Goal: Information Seeking & Learning: Find specific fact

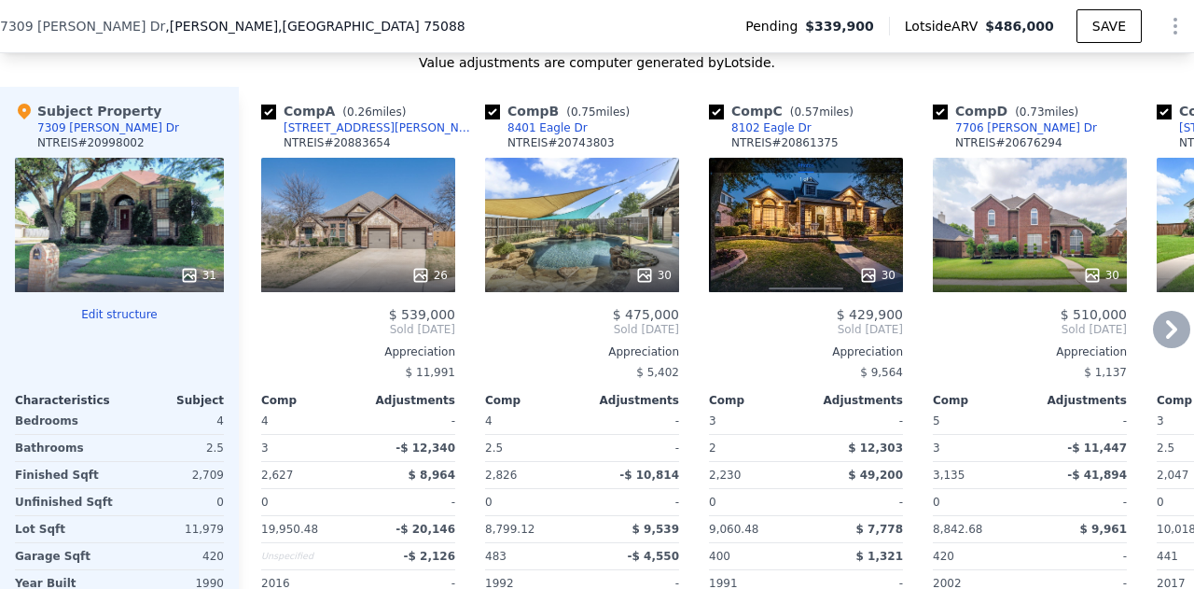
scroll to position [1880, 0]
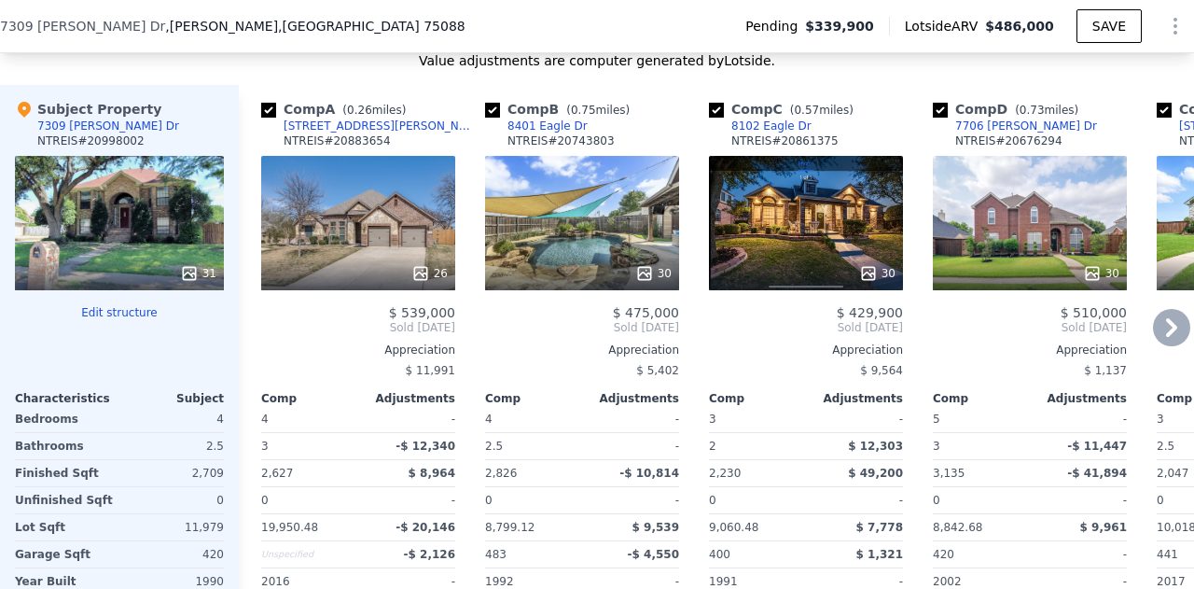
click at [365, 253] on div "26" at bounding box center [358, 223] width 194 height 134
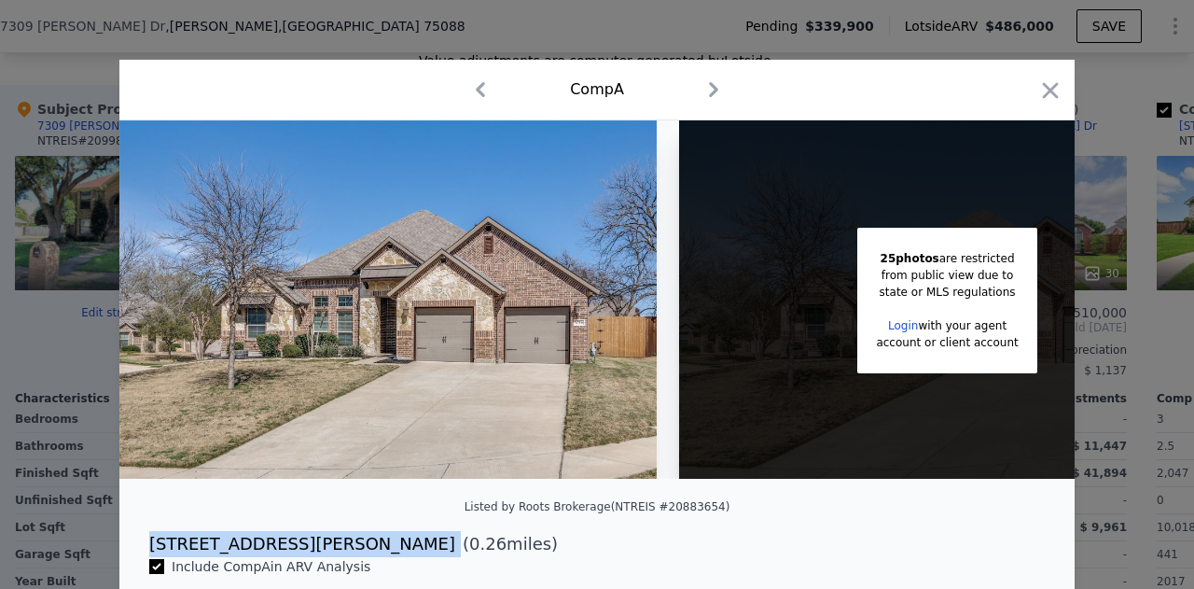
drag, startPoint x: 261, startPoint y: 556, endPoint x: 137, endPoint y: 549, distance: 124.2
click at [137, 549] on div "[STREET_ADDRESS][PERSON_NAME] ( 0.26 miles)" at bounding box center [596, 544] width 925 height 26
copy div "[STREET_ADDRESS][PERSON_NAME]"
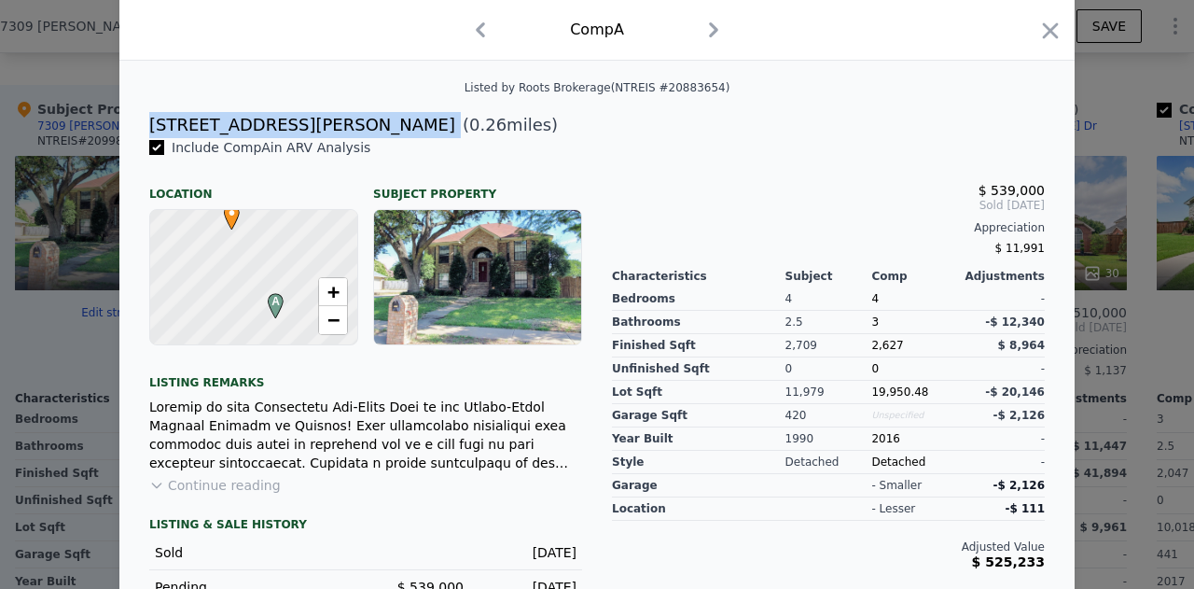
scroll to position [420, 0]
click at [1045, 35] on icon "button" at bounding box center [1050, 31] width 26 height 26
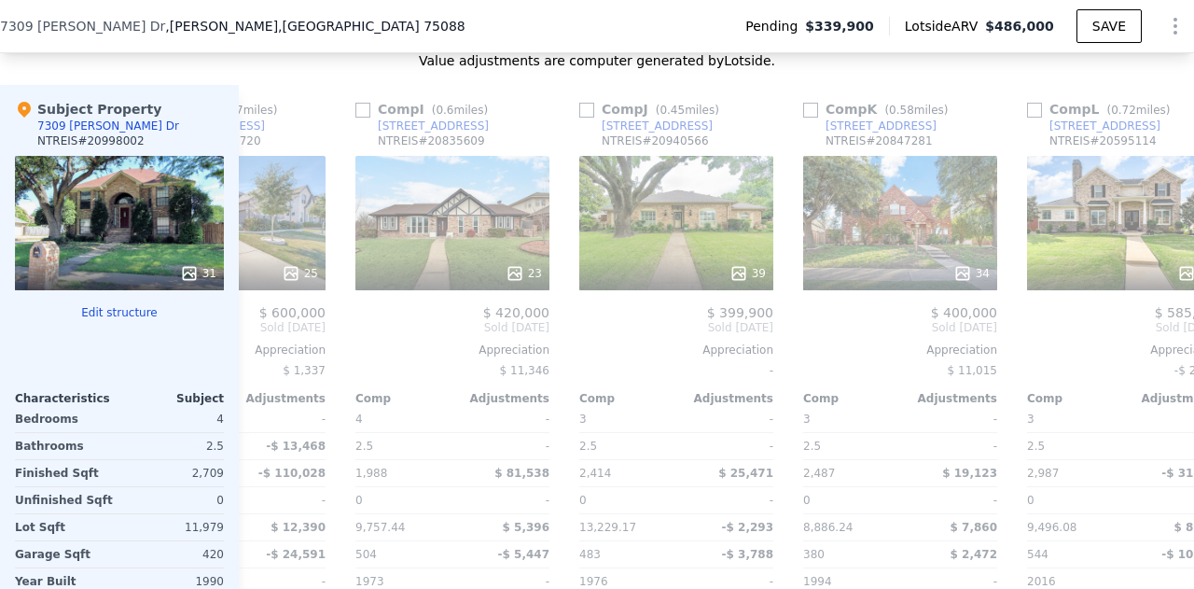
scroll to position [0, 1790]
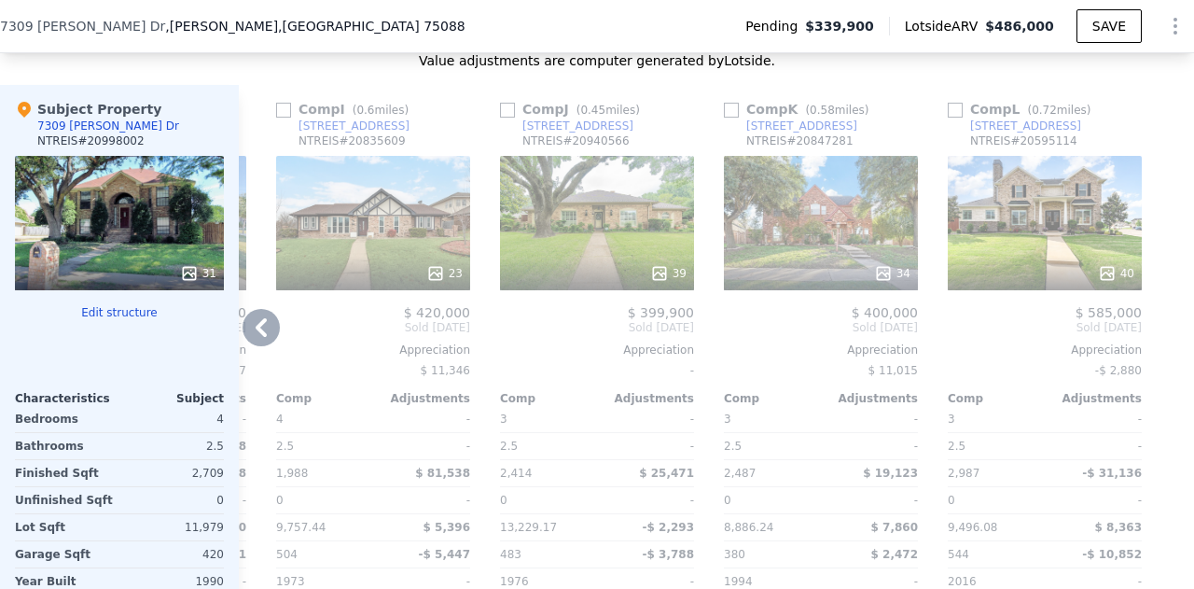
click at [1034, 260] on div "40" at bounding box center [1045, 223] width 194 height 134
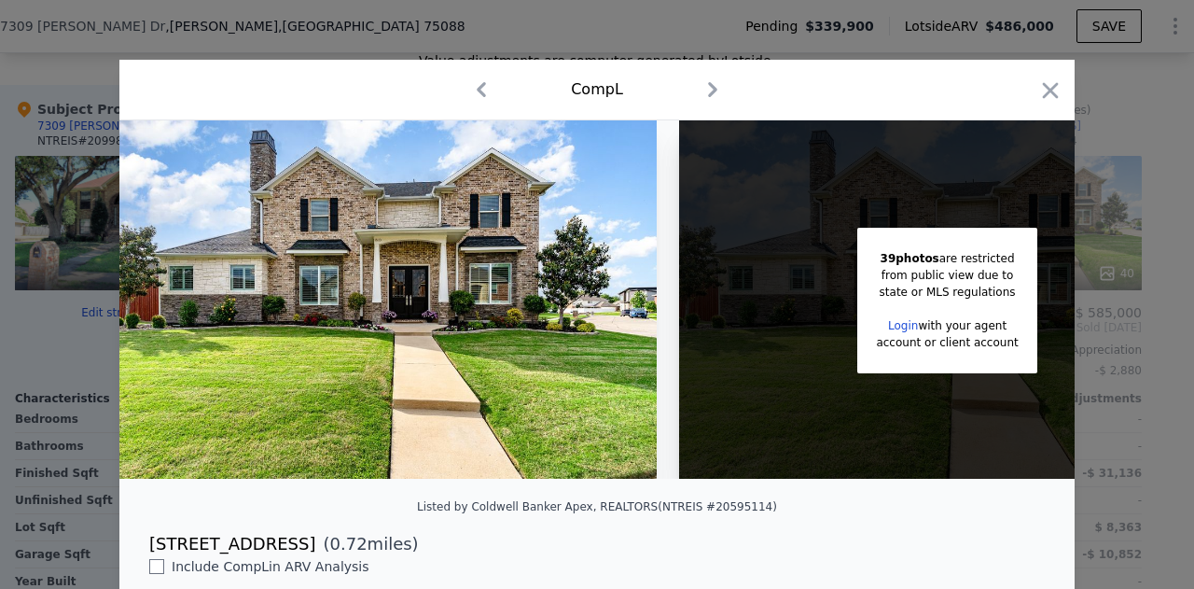
drag, startPoint x: 300, startPoint y: 564, endPoint x: 141, endPoint y: 555, distance: 159.8
click at [141, 555] on div "[STREET_ADDRESS] ( 0.72 miles)" at bounding box center [596, 544] width 925 height 26
copy div "[STREET_ADDRESS]"
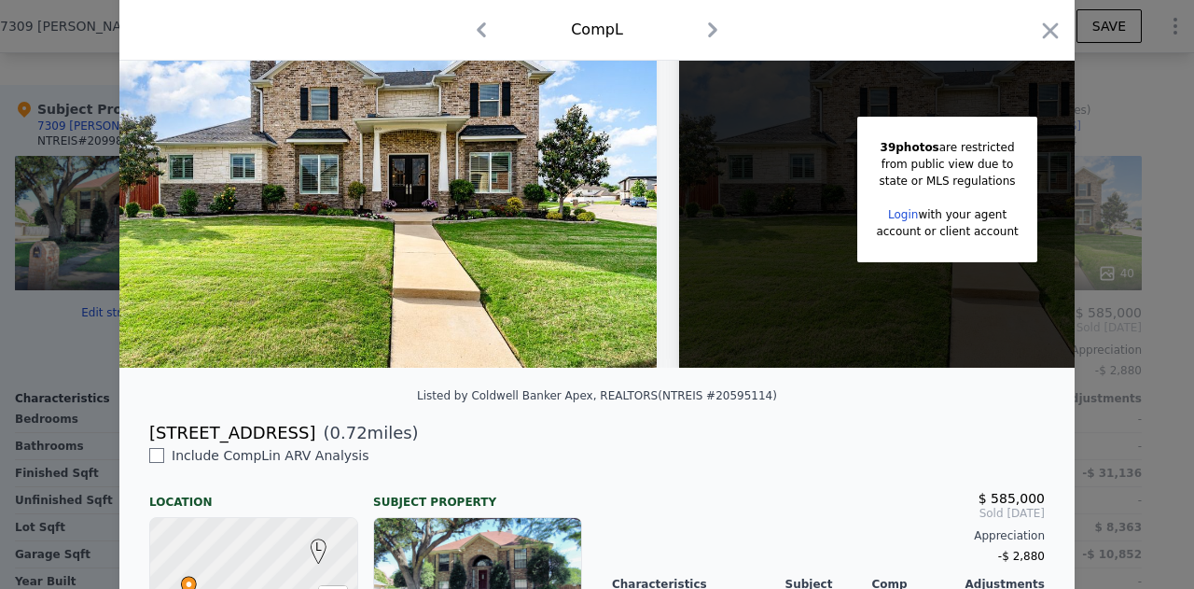
scroll to position [78, 0]
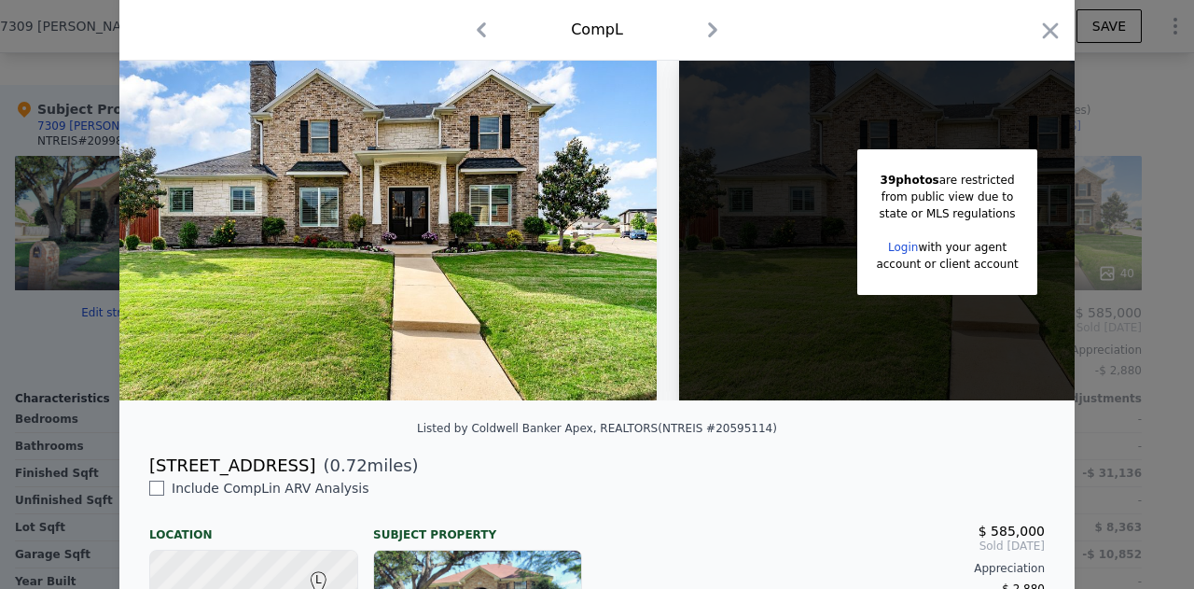
copy div "[STREET_ADDRESS]"
click at [1050, 33] on icon "button" at bounding box center [1050, 31] width 26 height 26
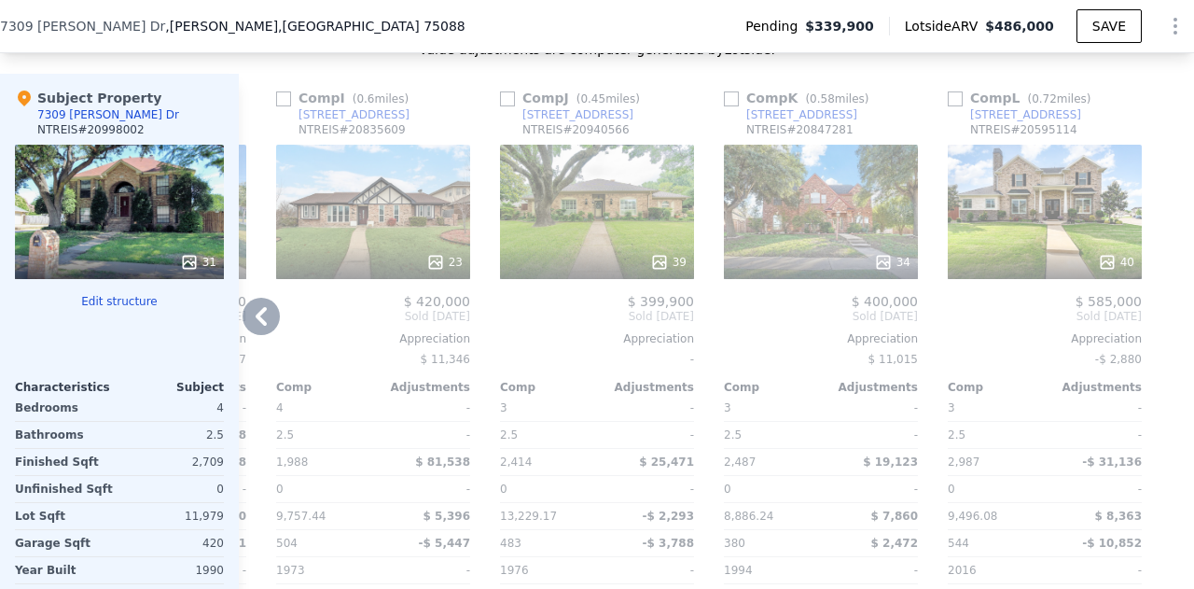
scroll to position [1890, 0]
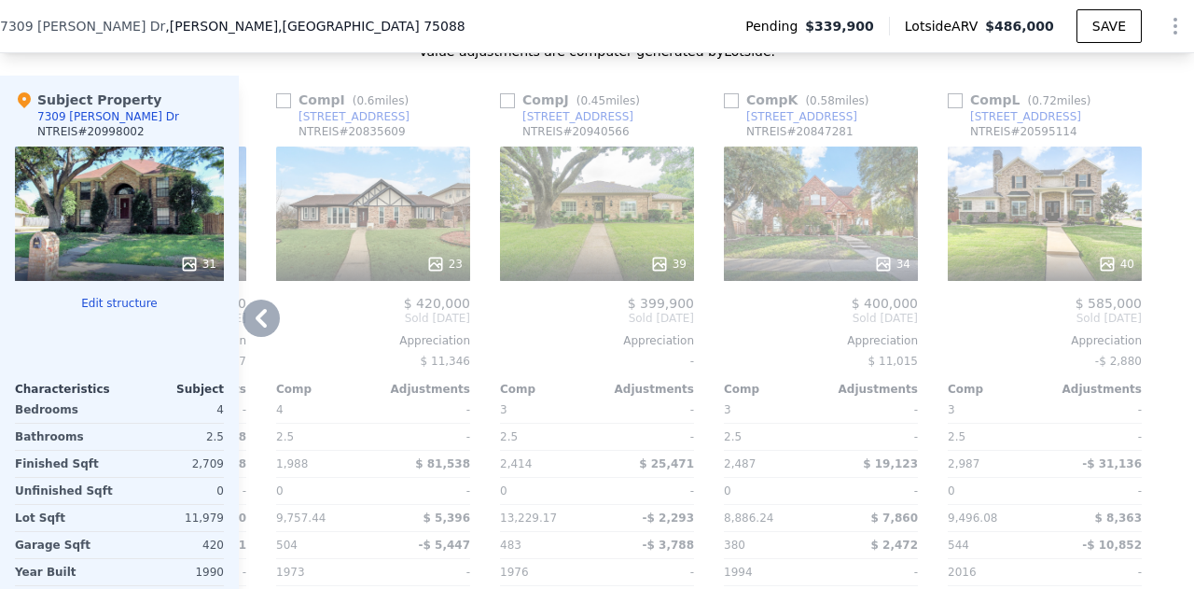
click at [764, 238] on div "34" at bounding box center [821, 213] width 194 height 134
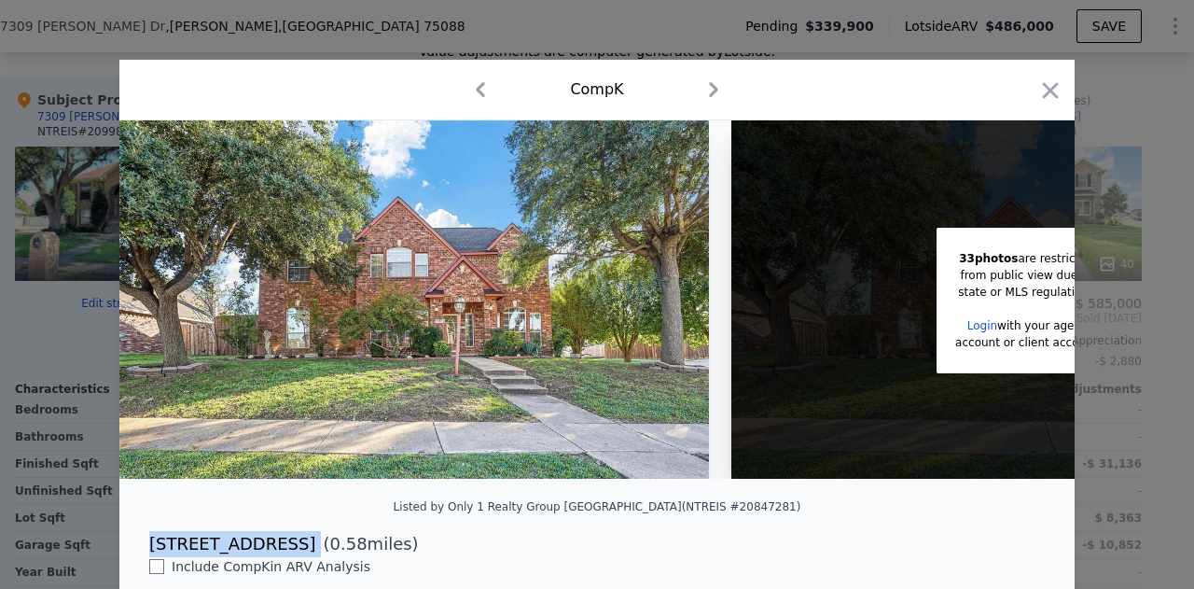
drag, startPoint x: 277, startPoint y: 557, endPoint x: 134, endPoint y: 553, distance: 142.8
click at [134, 553] on div "[STREET_ADDRESS] ( 0.58 miles)" at bounding box center [596, 544] width 925 height 26
copy div "[STREET_ADDRESS]"
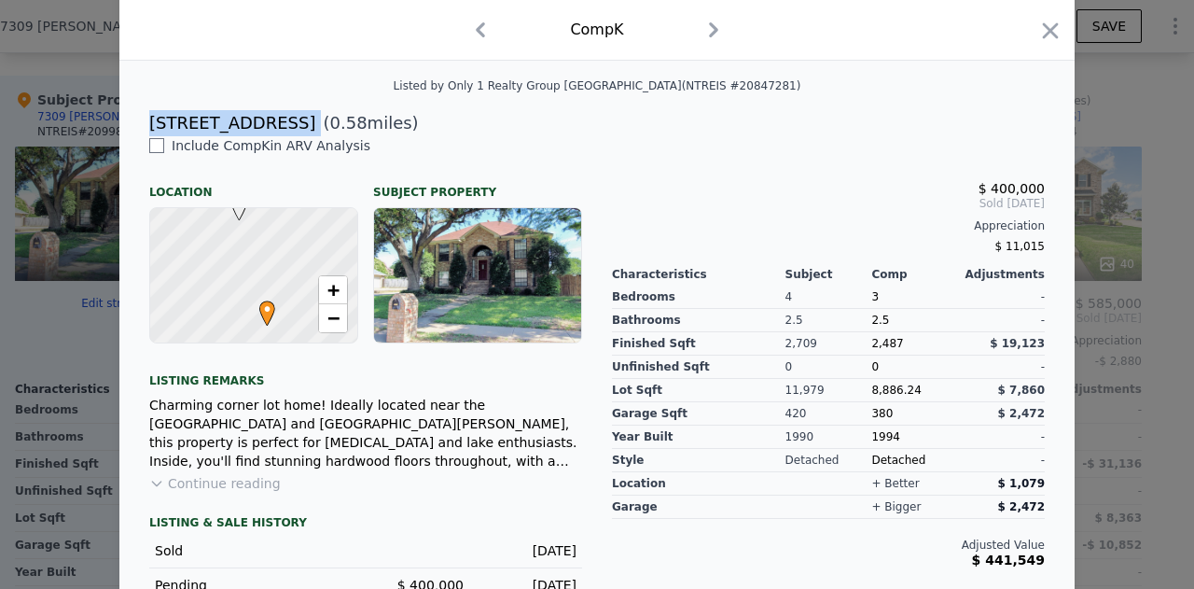
scroll to position [262, 0]
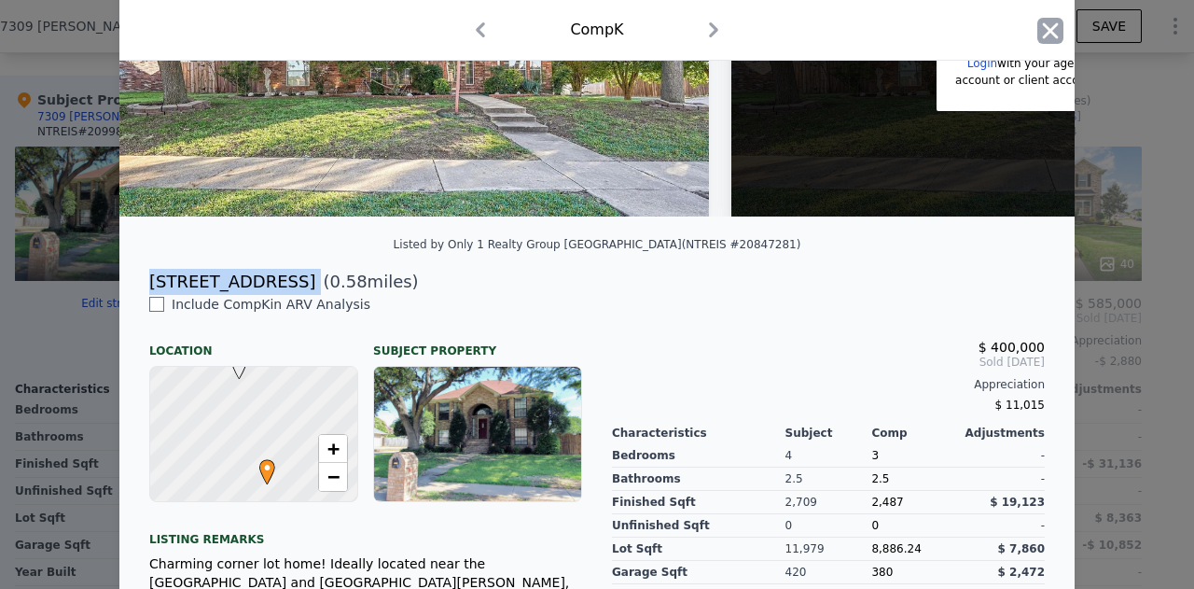
click at [1043, 25] on icon "button" at bounding box center [1051, 30] width 16 height 16
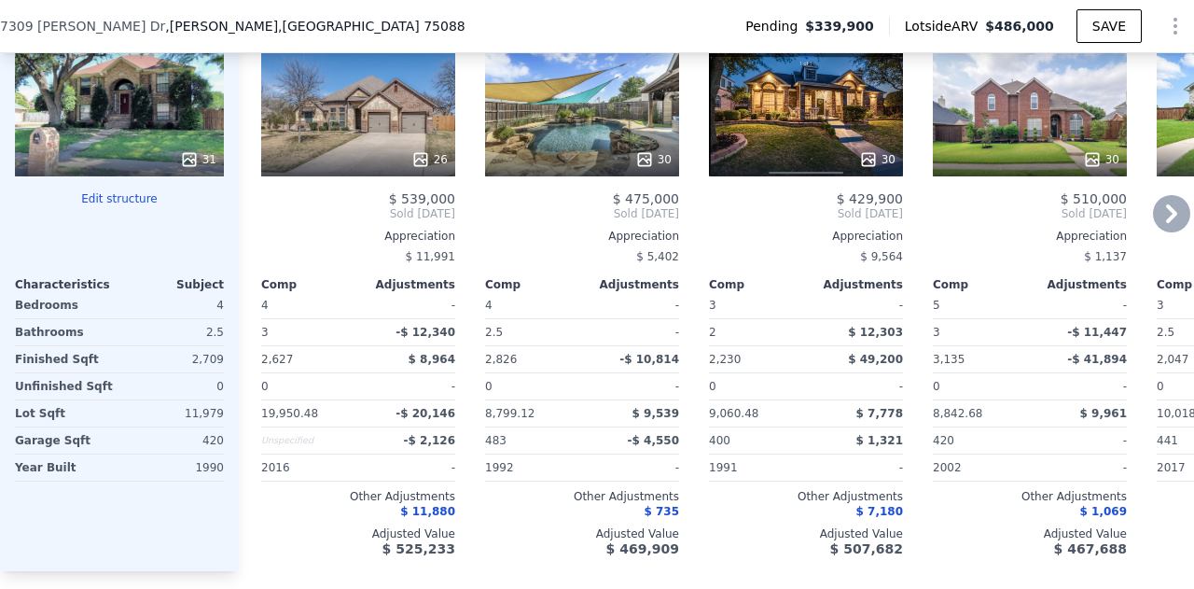
scroll to position [1998, 0]
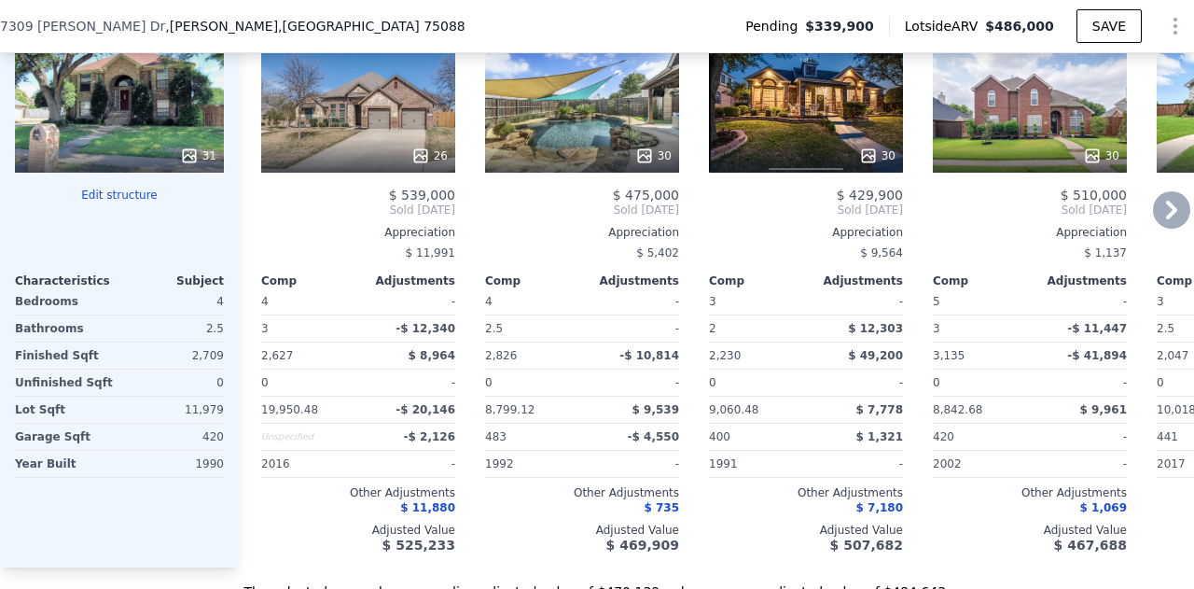
click at [412, 158] on div "26" at bounding box center [359, 155] width 178 height 19
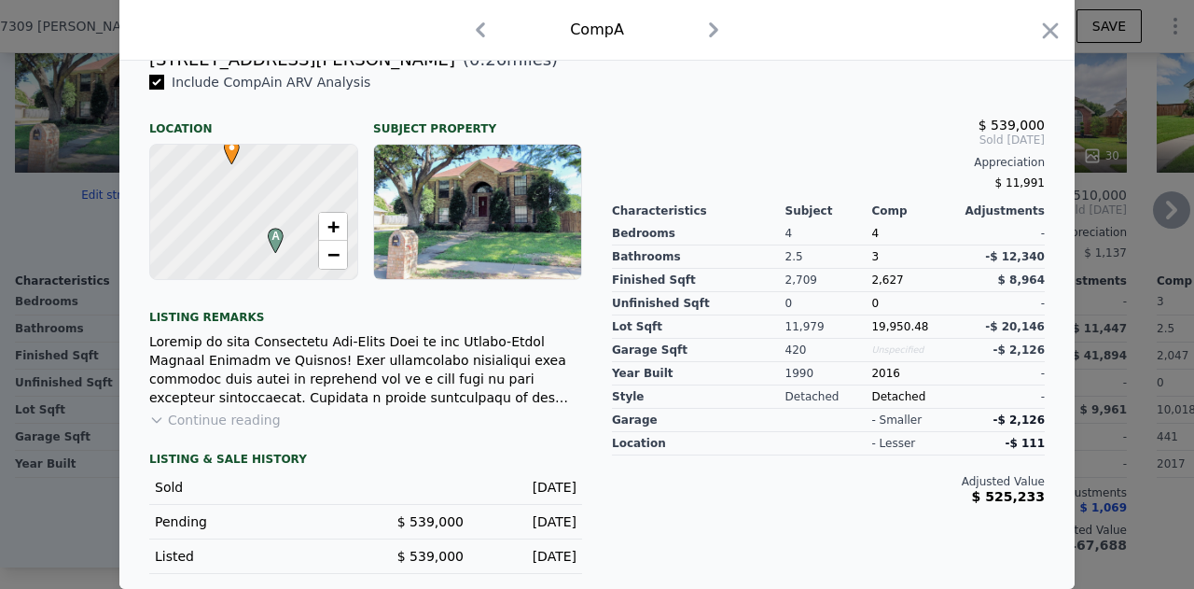
scroll to position [491, 0]
click at [1045, 41] on icon "button" at bounding box center [1050, 31] width 26 height 26
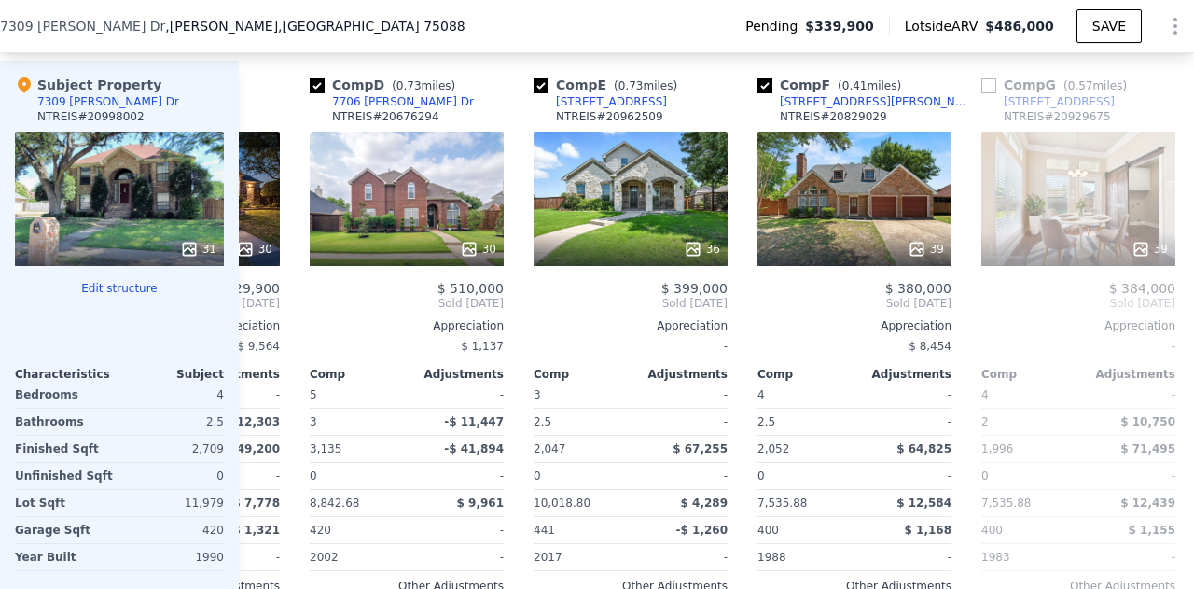
scroll to position [0, 622]
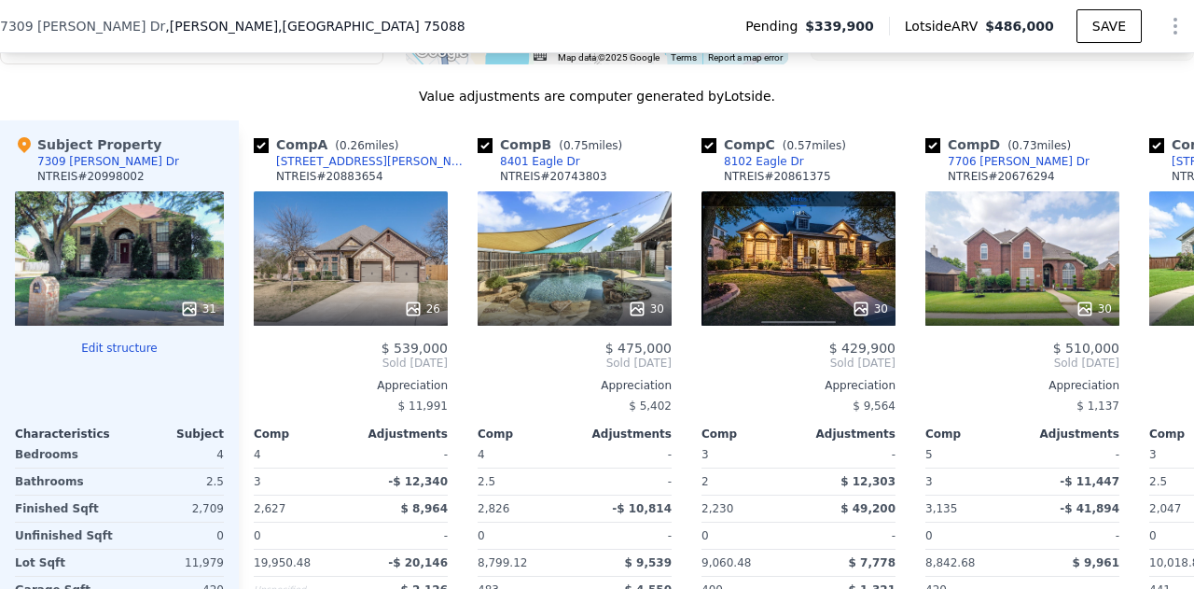
scroll to position [0, 8]
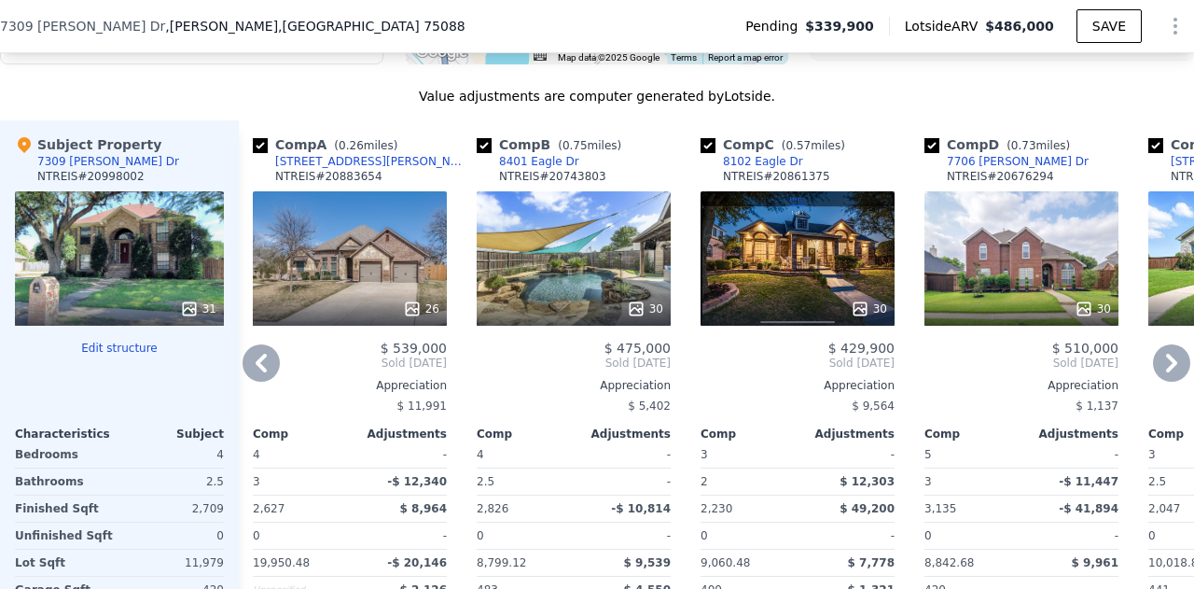
click at [724, 273] on div "30" at bounding box center [798, 258] width 194 height 134
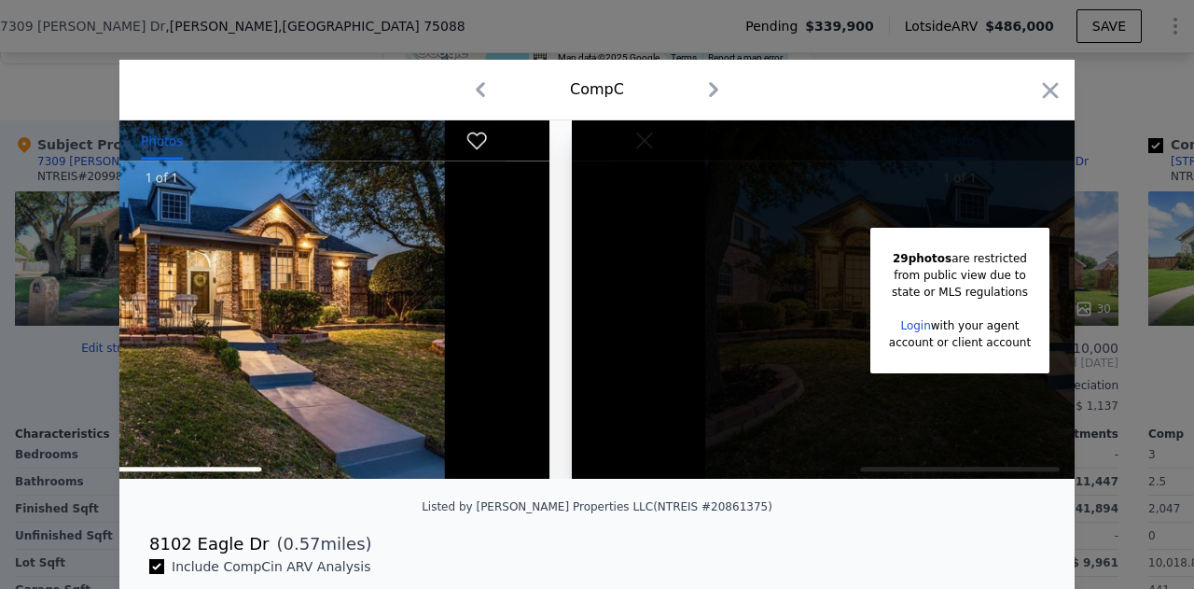
scroll to position [0, 343]
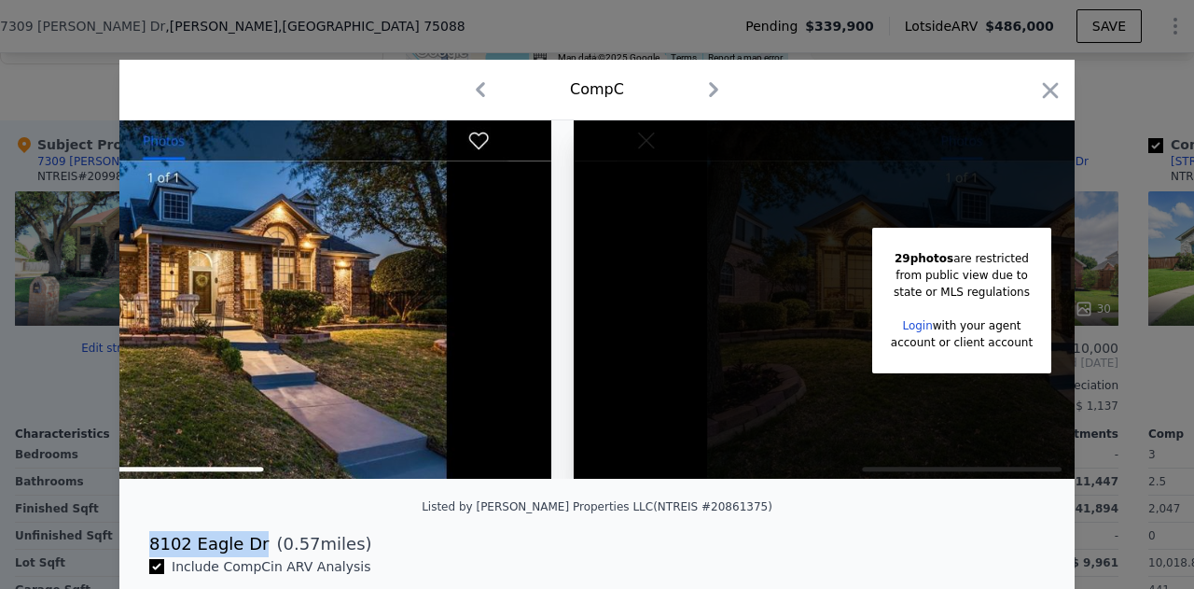
drag, startPoint x: 243, startPoint y: 560, endPoint x: 135, endPoint y: 570, distance: 108.7
click at [135, 557] on div "8102 Eagle Dr ( 0.57 miles)" at bounding box center [596, 544] width 925 height 26
copy div "8102 Eagle Dr"
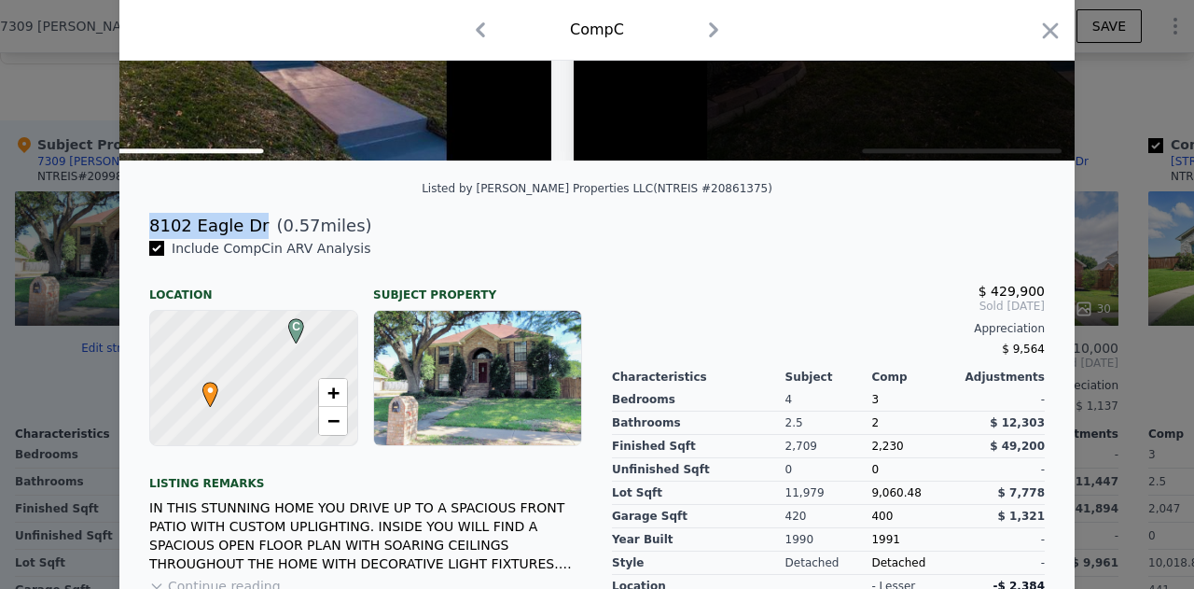
scroll to position [319, 0]
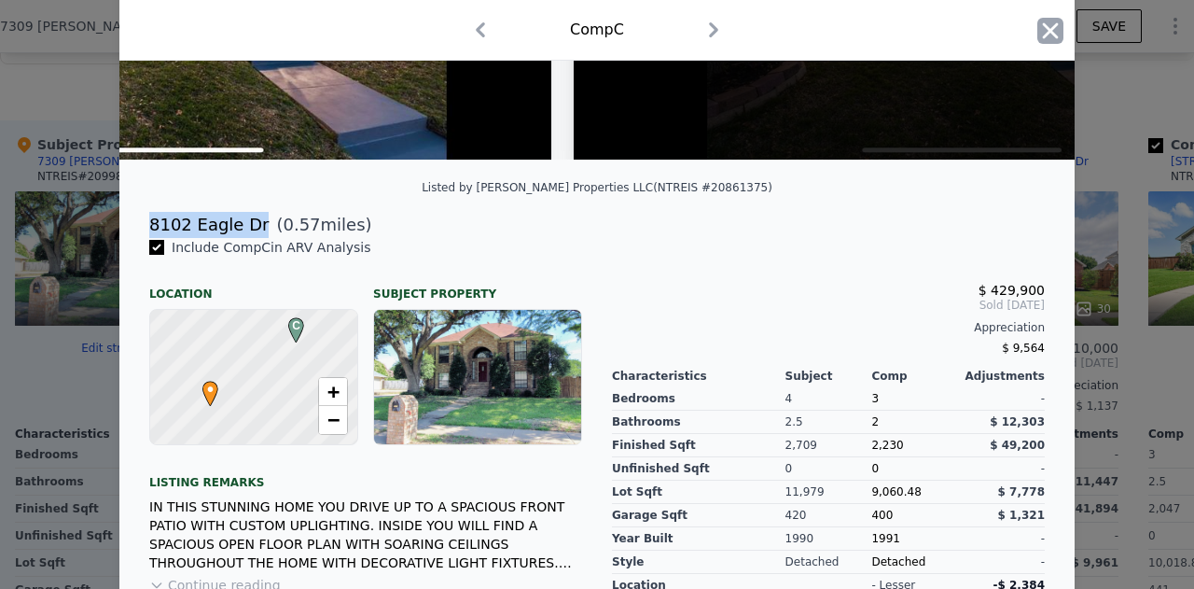
click at [1043, 27] on icon "button" at bounding box center [1050, 31] width 26 height 26
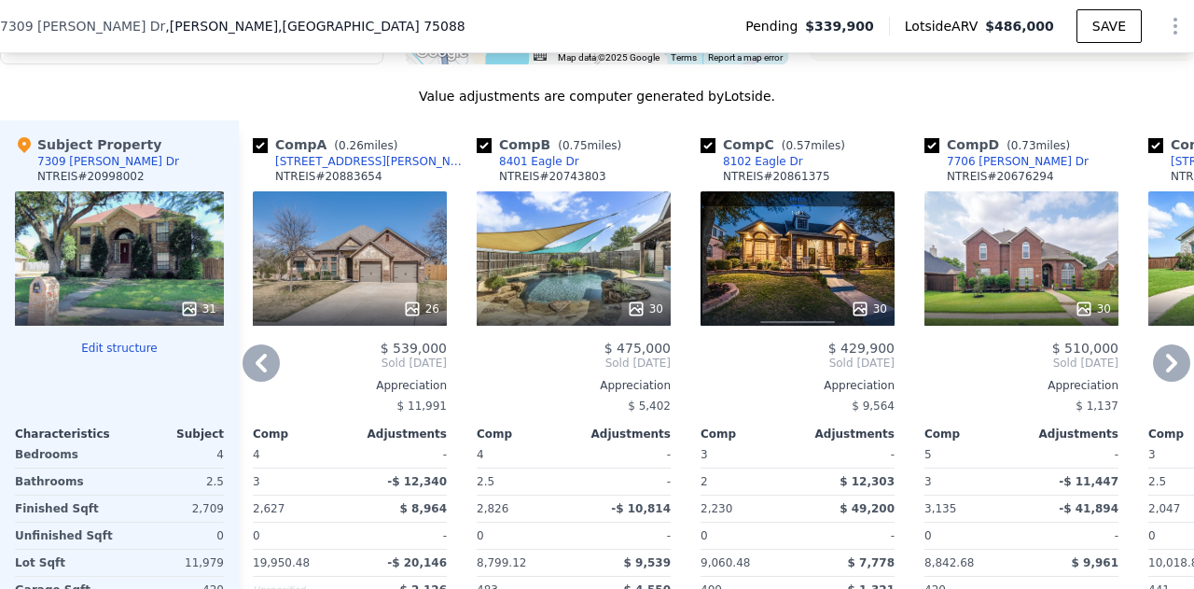
click at [762, 153] on div "Comp C ( 0.57 miles)" at bounding box center [777, 144] width 152 height 19
click at [804, 274] on div "30" at bounding box center [798, 258] width 194 height 134
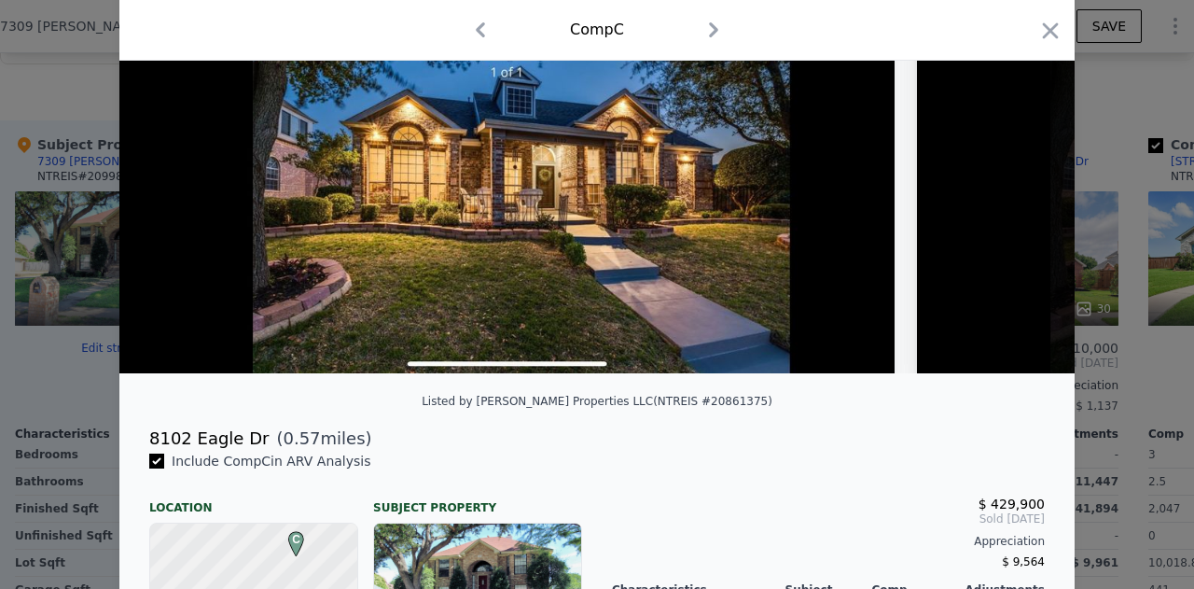
scroll to position [106, 0]
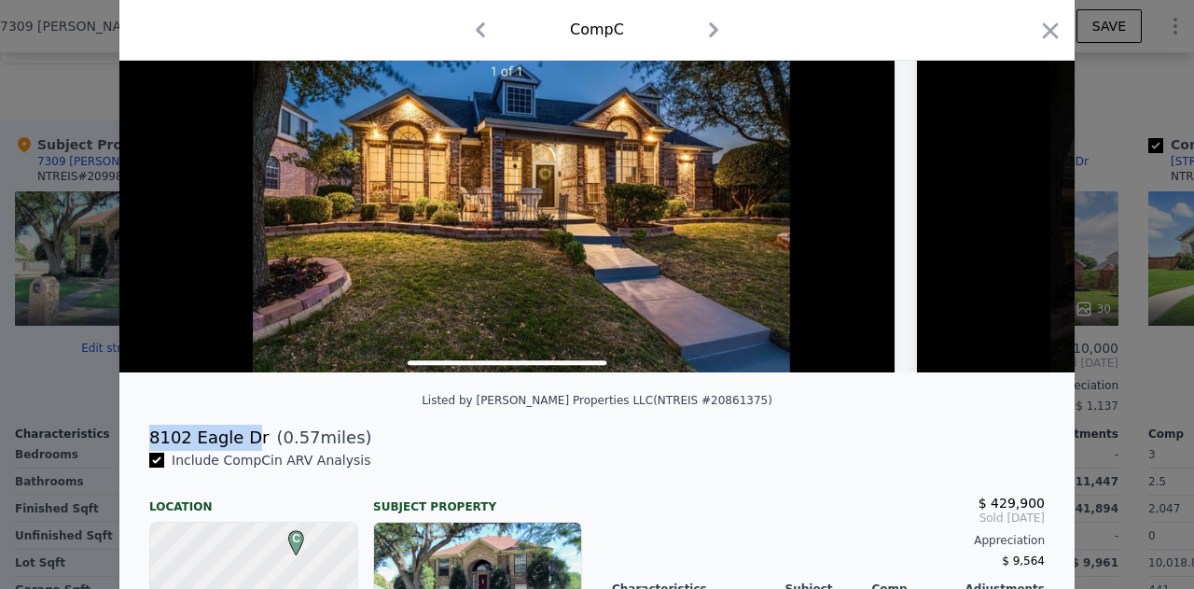
drag, startPoint x: 241, startPoint y: 454, endPoint x: 133, endPoint y: 452, distance: 107.3
click at [134, 451] on div "8102 Eagle Dr ( 0.57 miles)" at bounding box center [596, 437] width 925 height 26
copy div "8102 Eagle D"
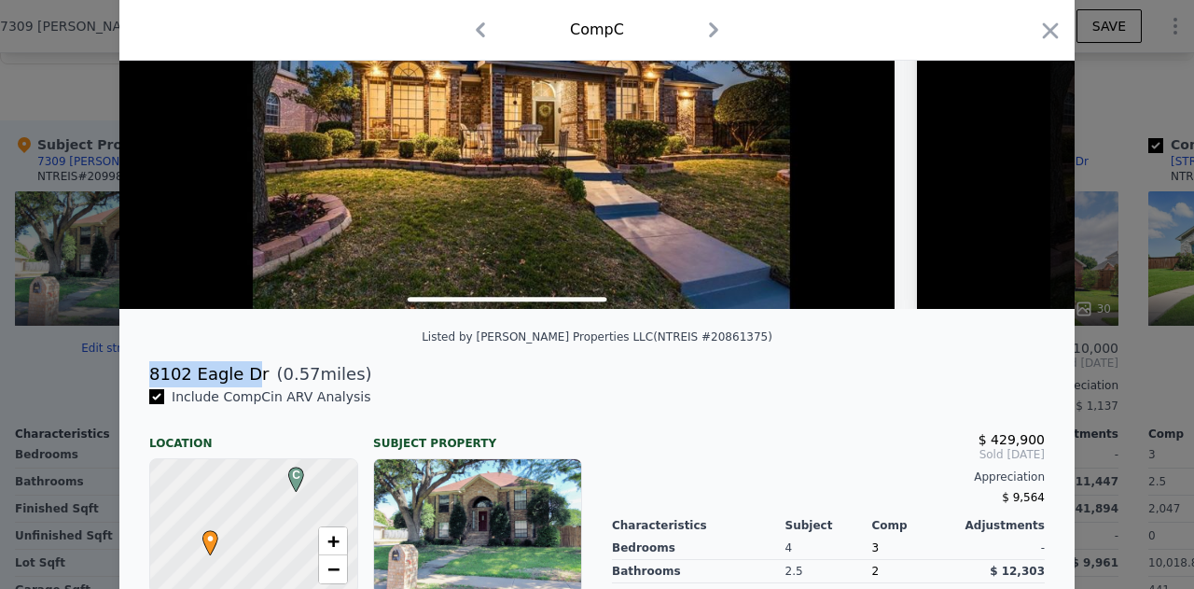
scroll to position [171, 0]
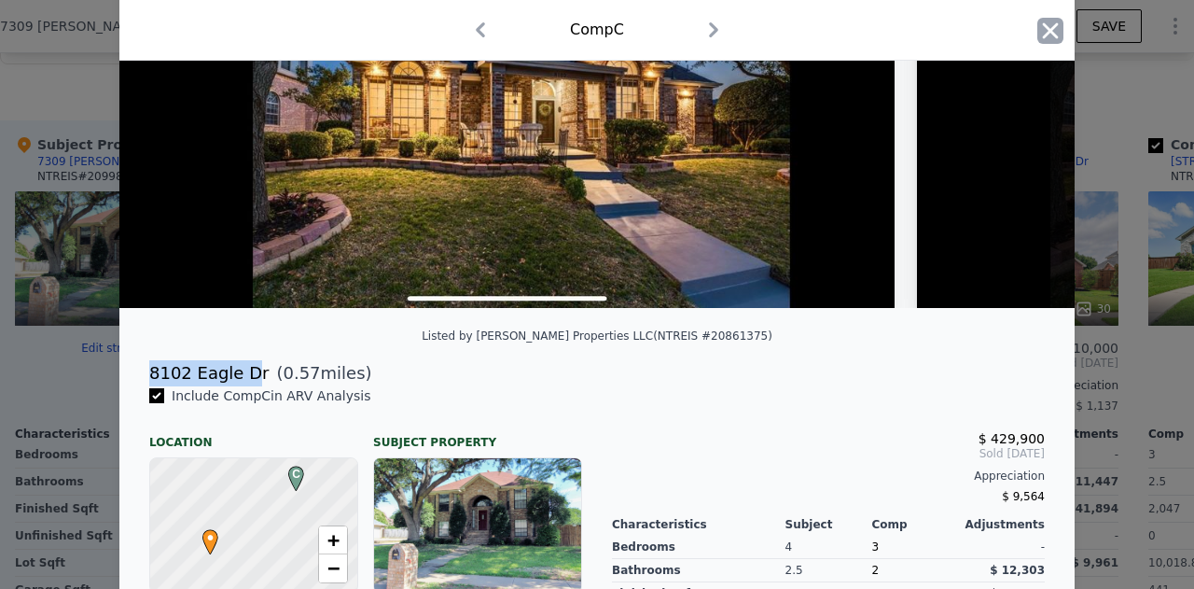
click at [1043, 26] on icon "button" at bounding box center [1050, 31] width 26 height 26
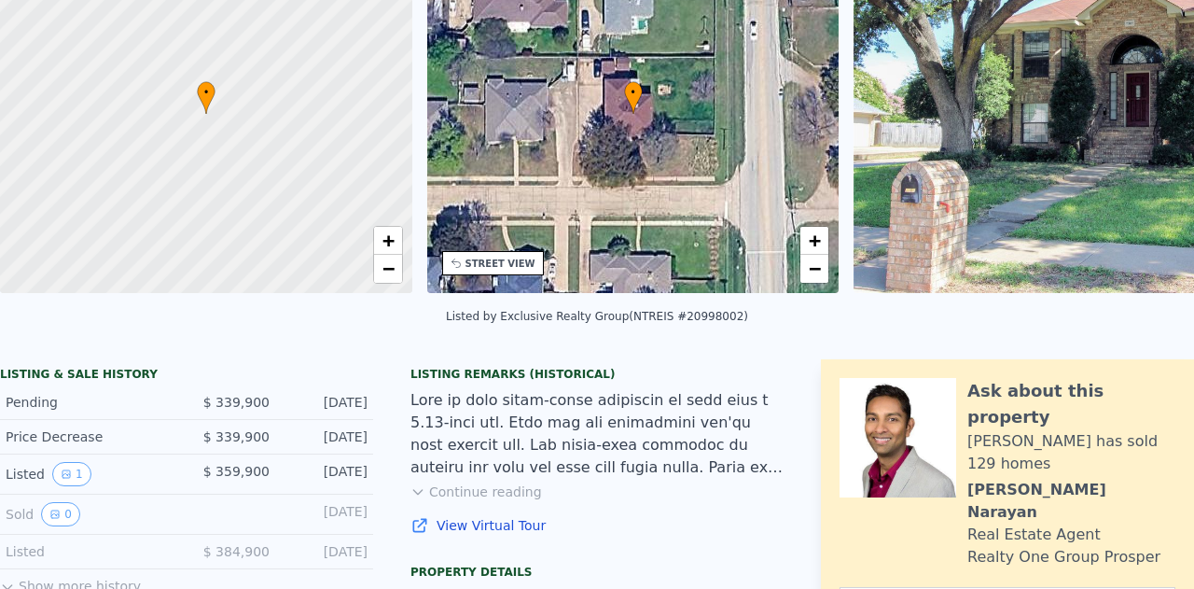
scroll to position [7, 0]
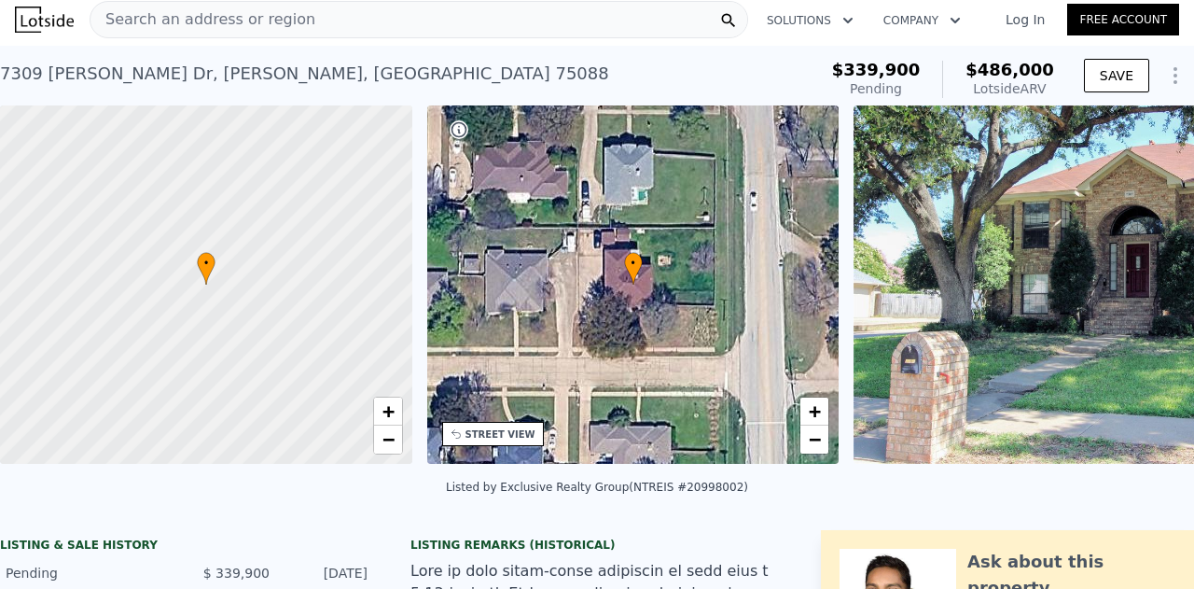
click at [213, 83] on div "7309 Shawn Dr , Rowlett , TX 75088" at bounding box center [304, 74] width 609 height 26
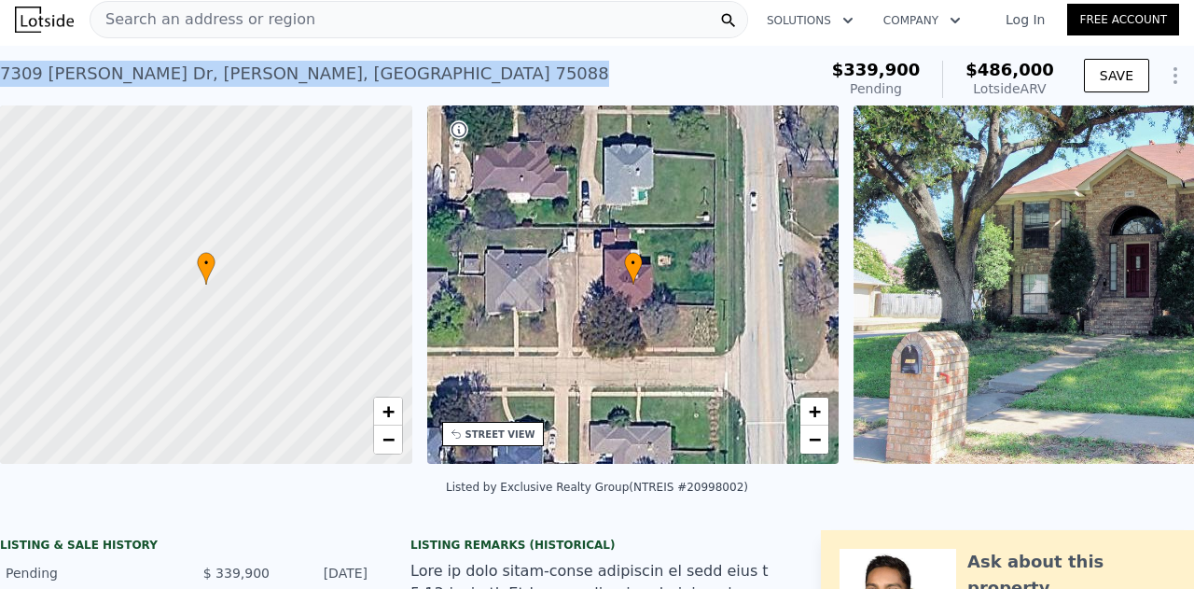
drag, startPoint x: 291, startPoint y: 71, endPoint x: 0, endPoint y: 74, distance: 291.0
click at [0, 74] on div "7309 Shawn Dr , Rowlett , TX 75088 Pending from $339,900 (~ARV $486k )" at bounding box center [405, 79] width 810 height 52
copy div "7309 Shawn Dr , Rowlett , TX 75088"
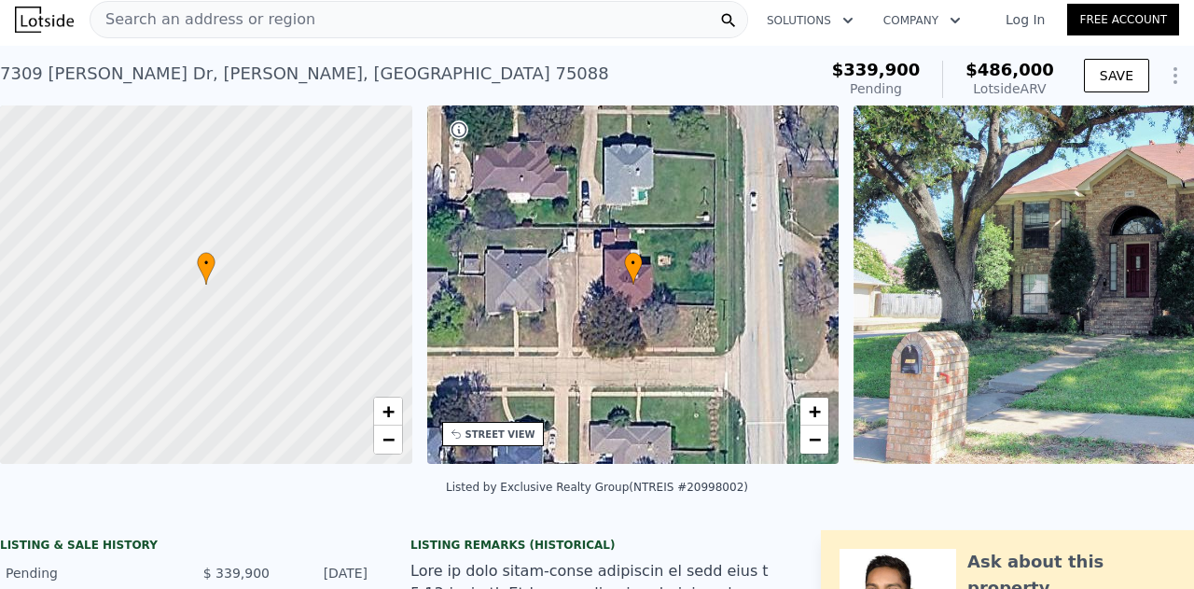
click at [290, 27] on div "Search an address or region" at bounding box center [419, 19] width 659 height 37
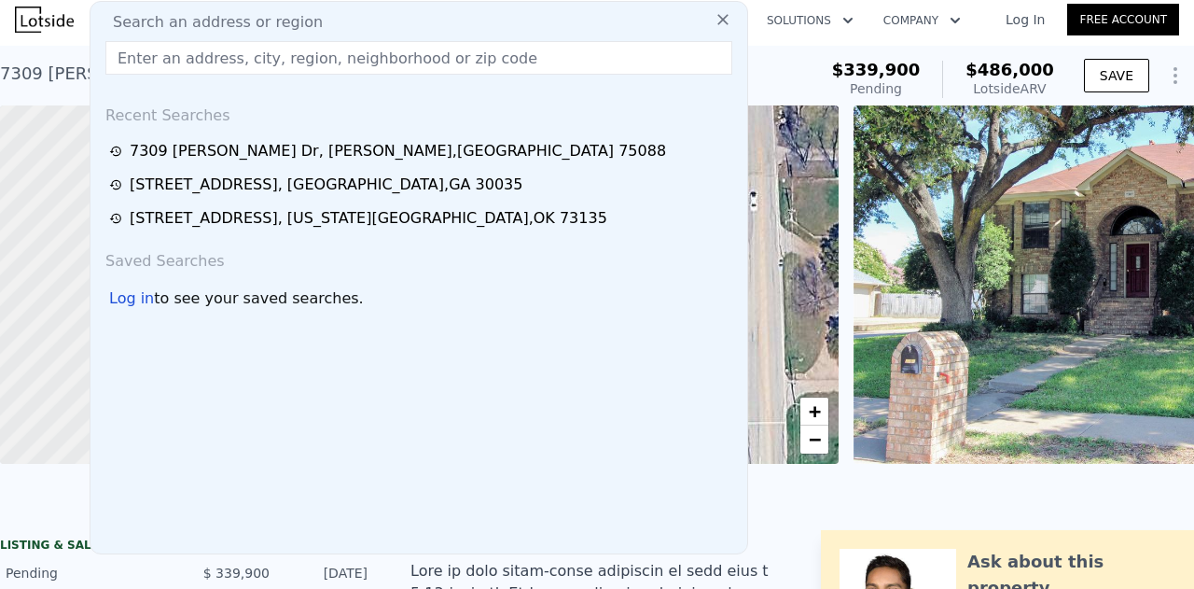
click at [241, 33] on div "Search an address or region Recent Searches 7309 Shawn Dr , Rowlett , TX 75088 …" at bounding box center [419, 277] width 659 height 553
click at [223, 65] on input "text" at bounding box center [418, 58] width 627 height 34
paste input "7309 Shawn Dr, Rowlett, TX 75088"
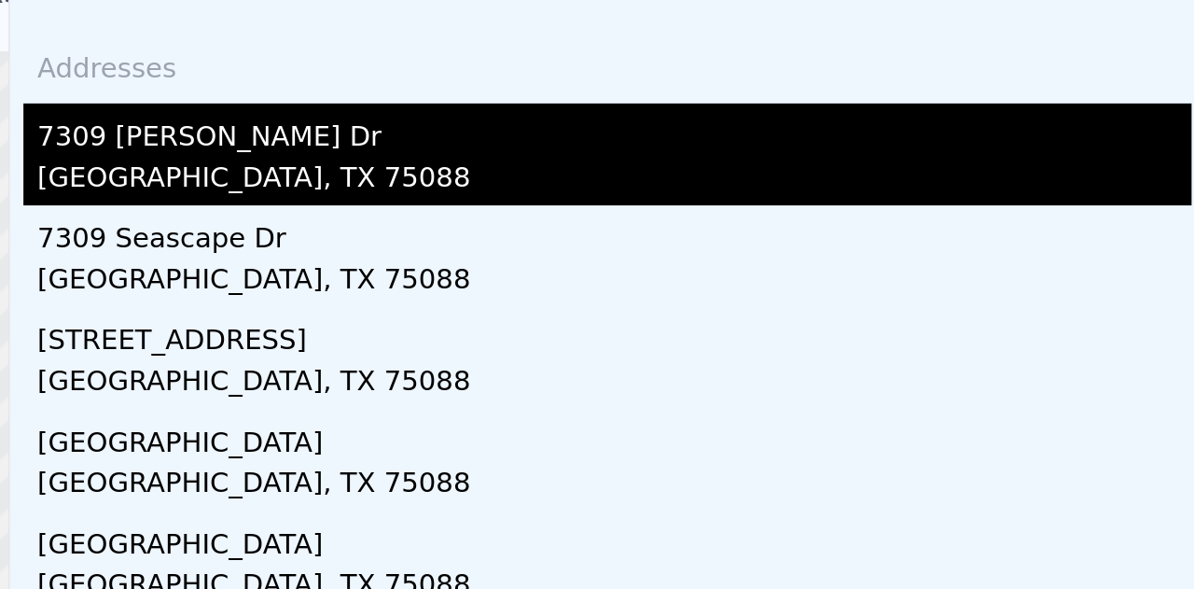
scroll to position [0, 0]
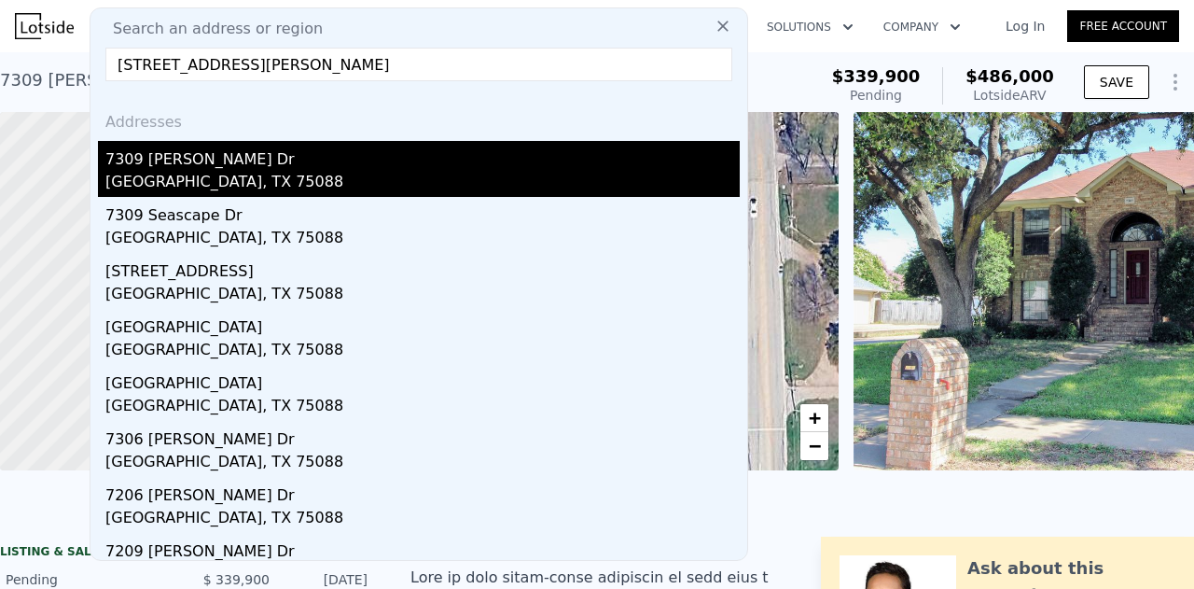
type input "7309 Shawn Dr, Rowlett, TX 75088"
click at [188, 173] on div "Rowlett, TX 75088" at bounding box center [422, 184] width 634 height 26
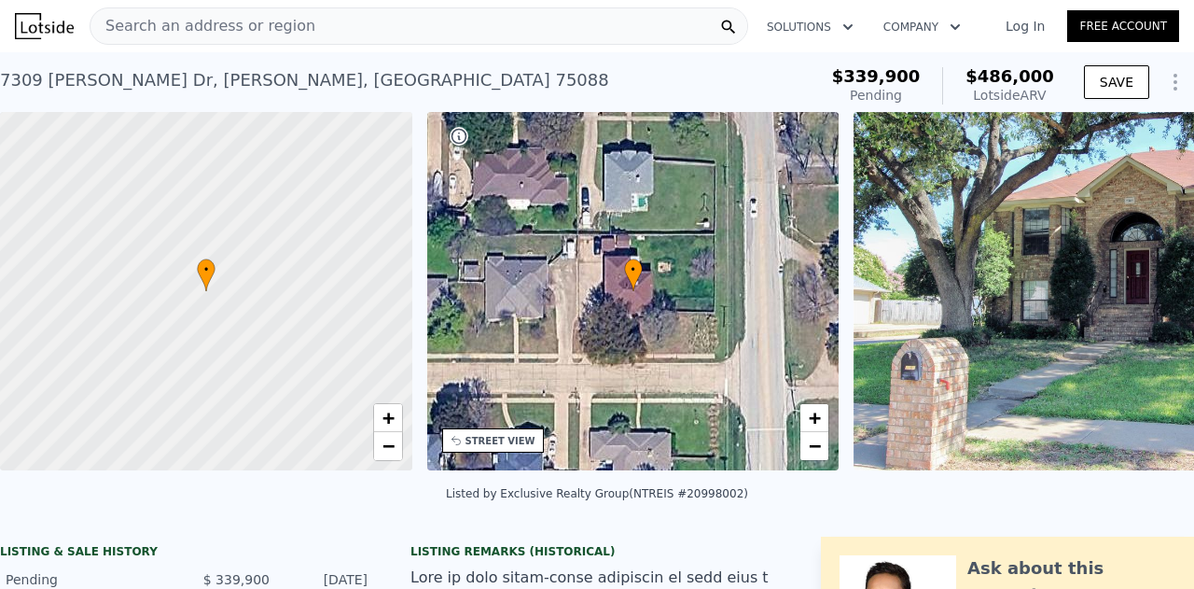
click at [171, 25] on span "Search an address or region" at bounding box center [202, 26] width 225 height 22
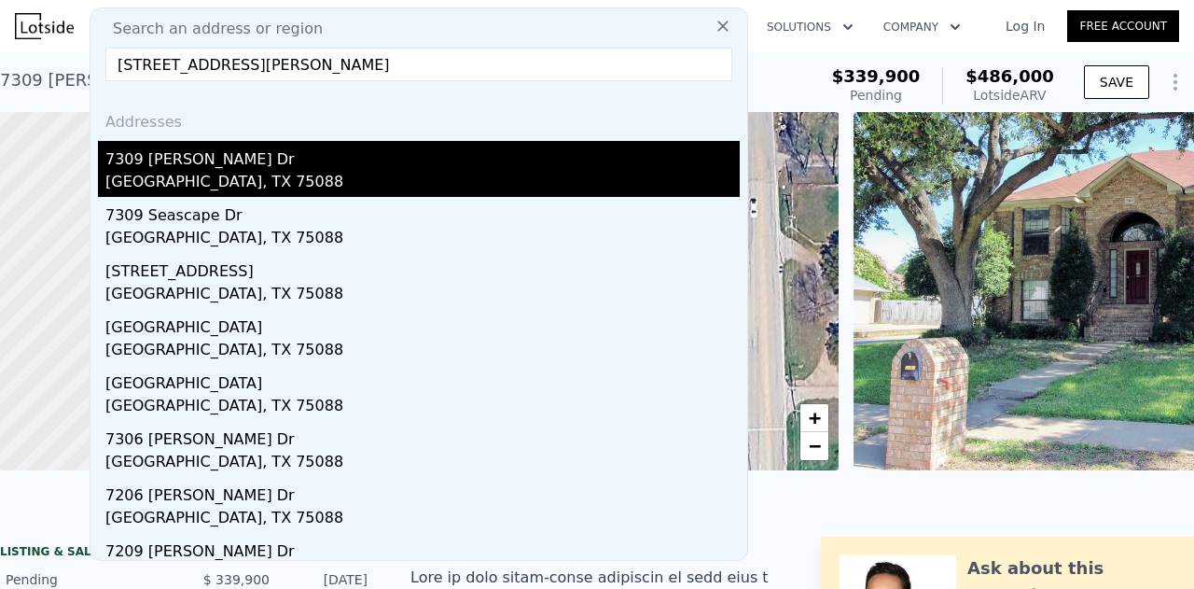
type input "7309 Shawn Dr, Rowlett, TX 75088"
click at [189, 163] on div "7309 [PERSON_NAME] Dr" at bounding box center [422, 156] width 634 height 30
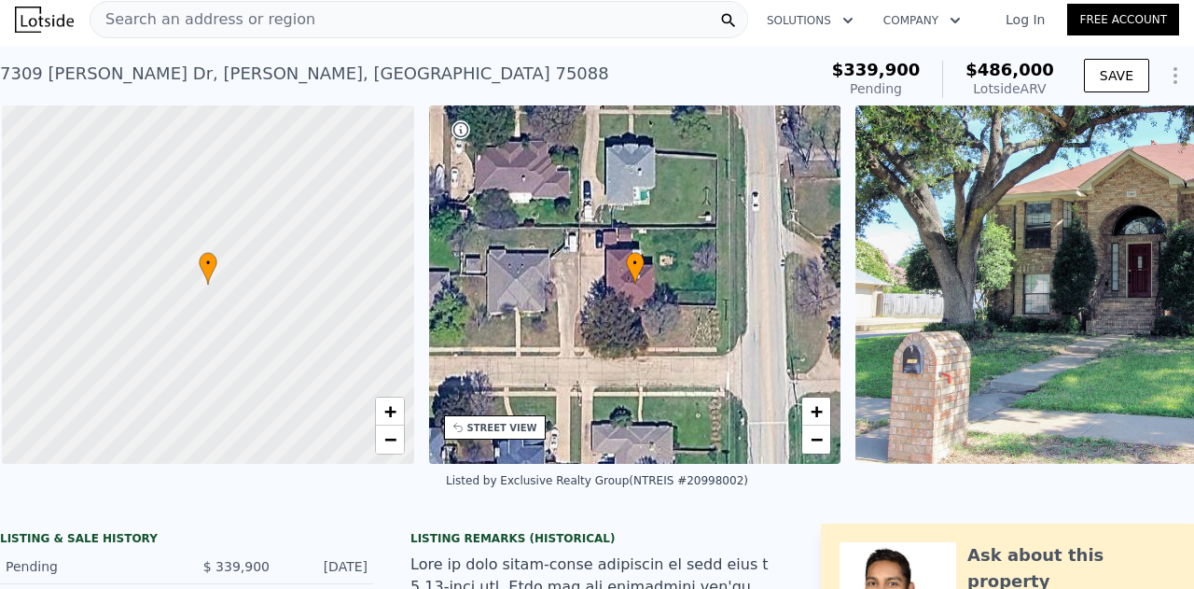
scroll to position [0, 7]
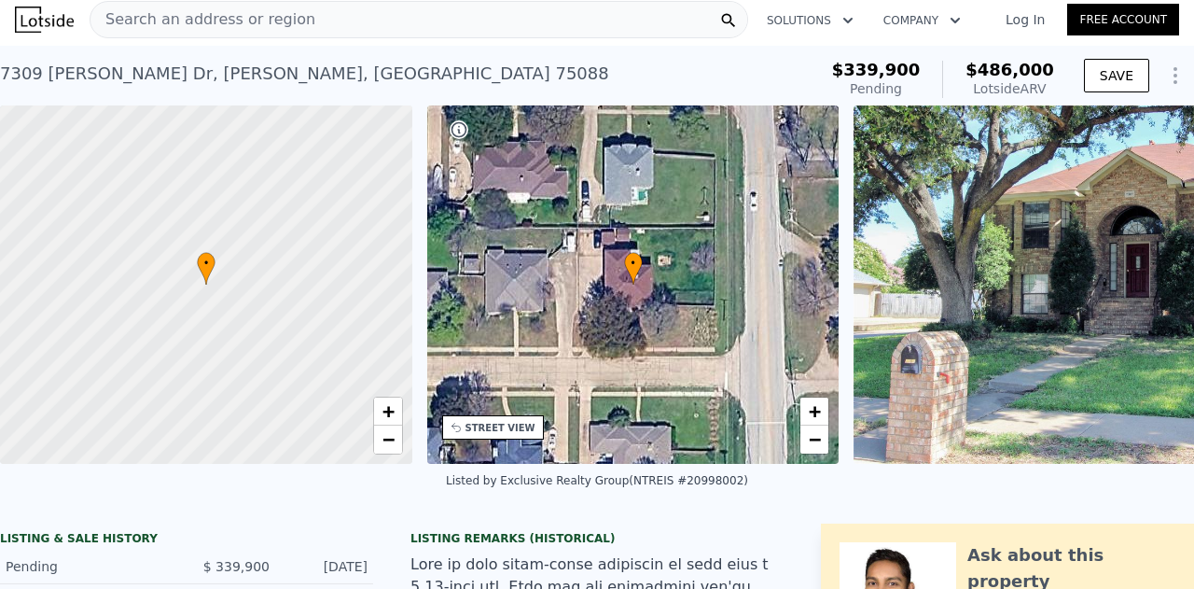
click at [165, 19] on span "Search an address or region" at bounding box center [202, 19] width 225 height 22
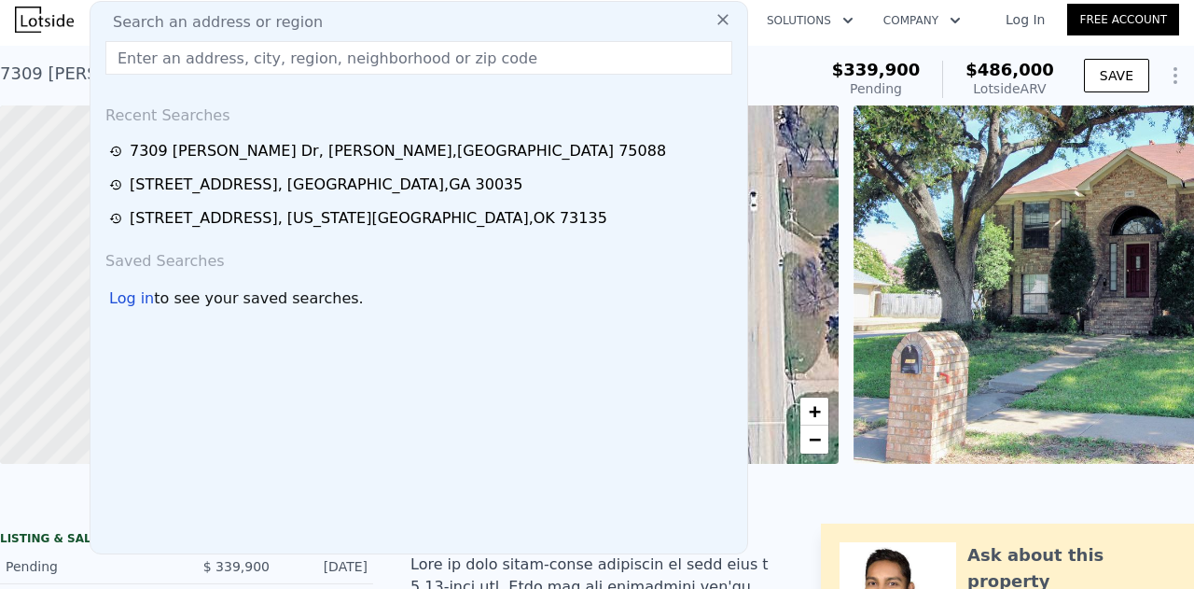
click at [286, 58] on input "text" at bounding box center [418, 58] width 627 height 34
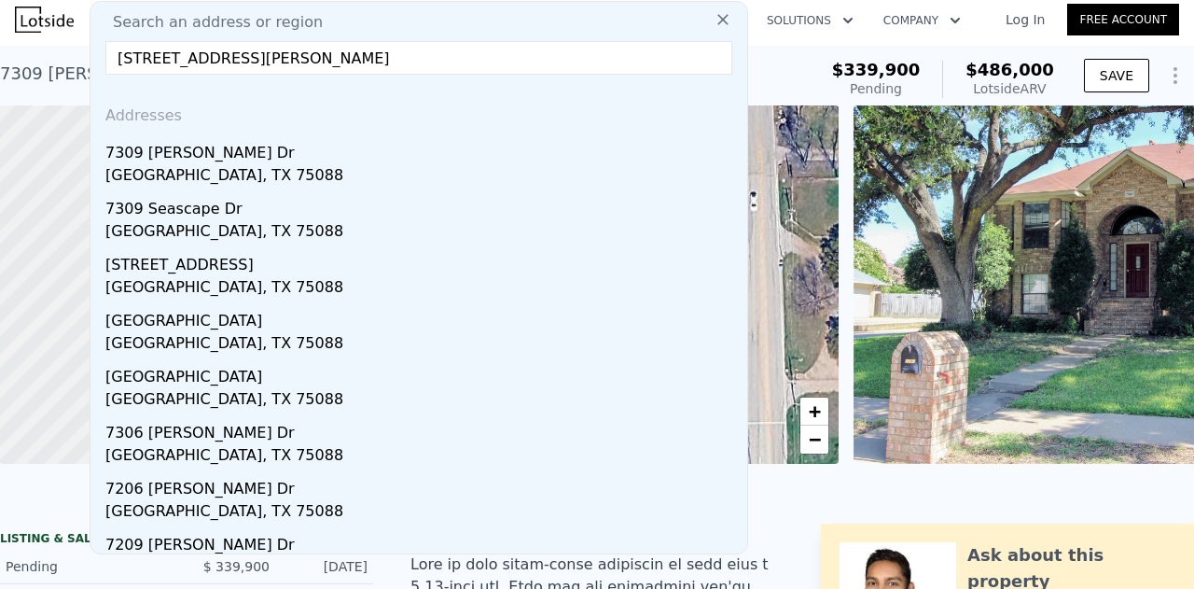
type input "7309 Shawn Dr, Rowlett, TX 75088"
click at [537, 62] on input "7309 Shawn Dr, Rowlett, TX 75088" at bounding box center [418, 58] width 627 height 34
drag, startPoint x: 373, startPoint y: 49, endPoint x: 81, endPoint y: 4, distance: 295.5
click at [81, 4] on div "Search an address or region Search an address or region 7309 Shawn Dr, Rowlett,…" at bounding box center [597, 19] width 1164 height 45
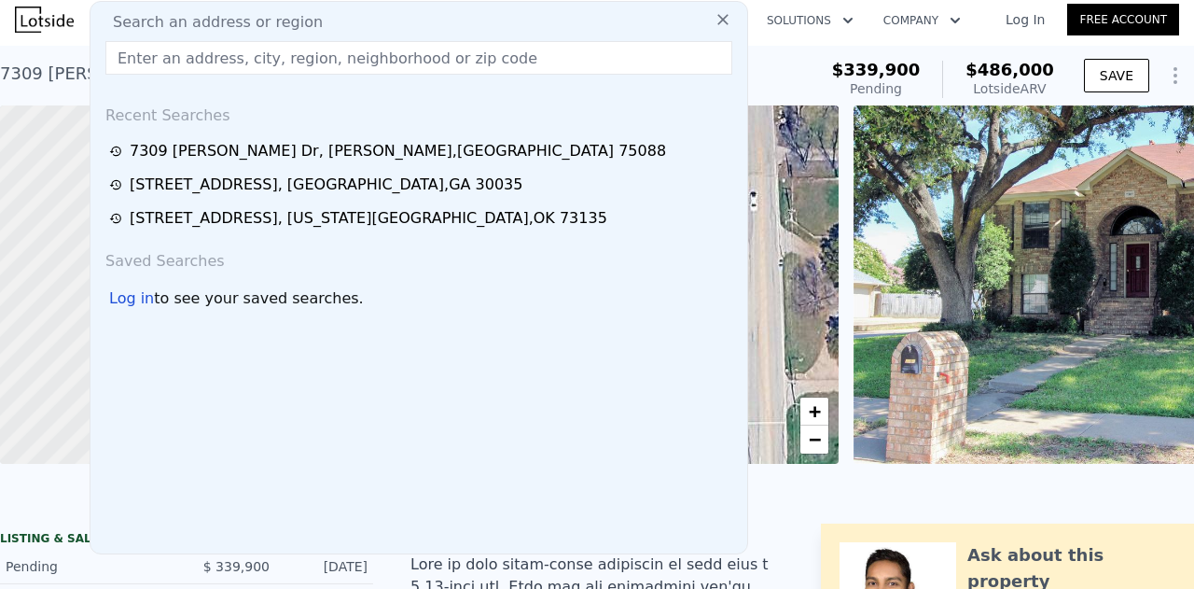
paste input "2600 SW 126th Ave, Miami, FL 33175"
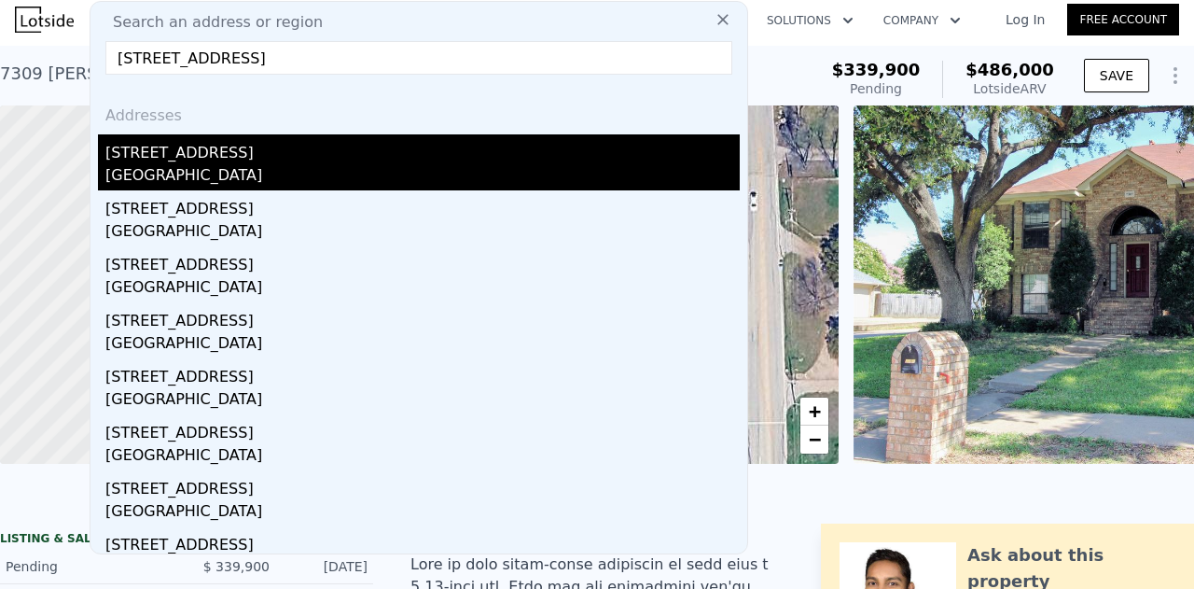
type input "2600 SW 126th Ave, Miami, FL 33175"
click at [277, 177] on div "Tamiami, FL 33175" at bounding box center [422, 177] width 634 height 26
